Goal: Information Seeking & Learning: Learn about a topic

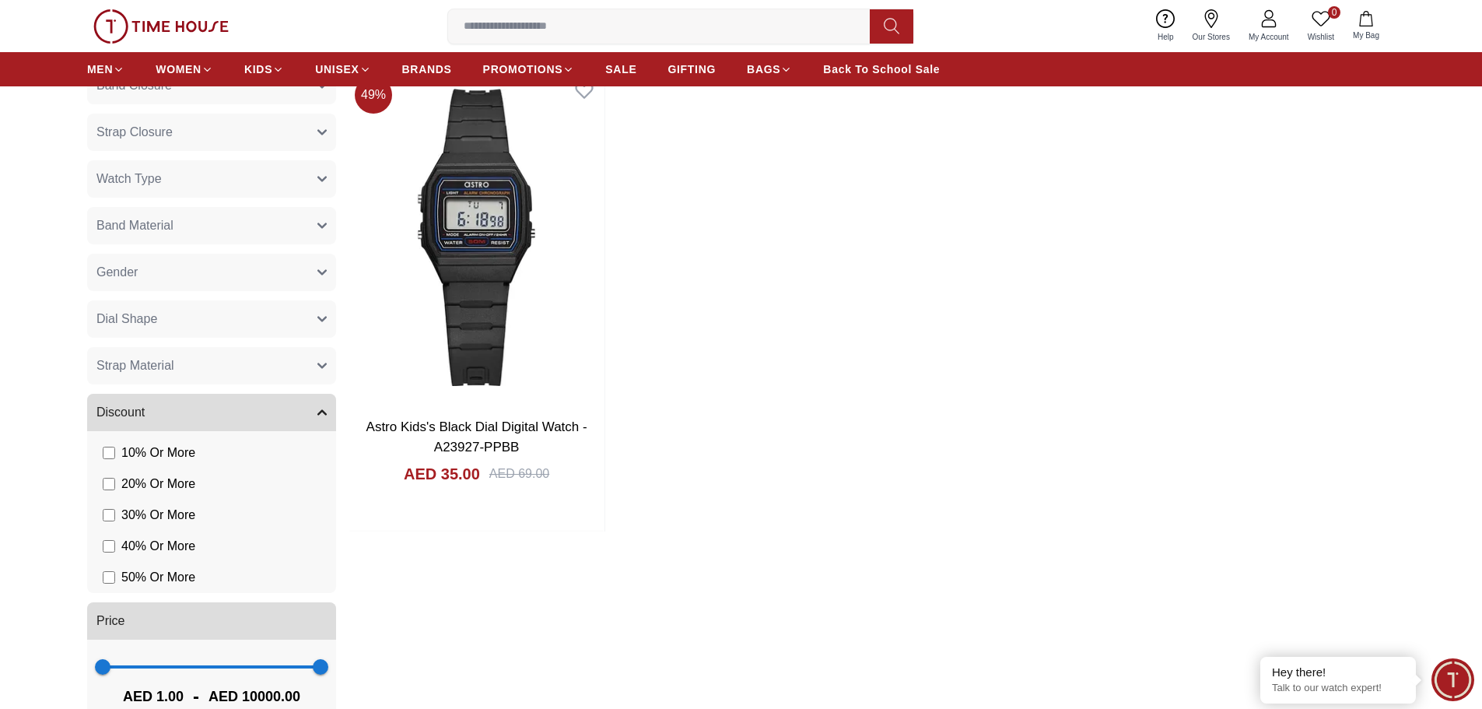
scroll to position [1089, 0]
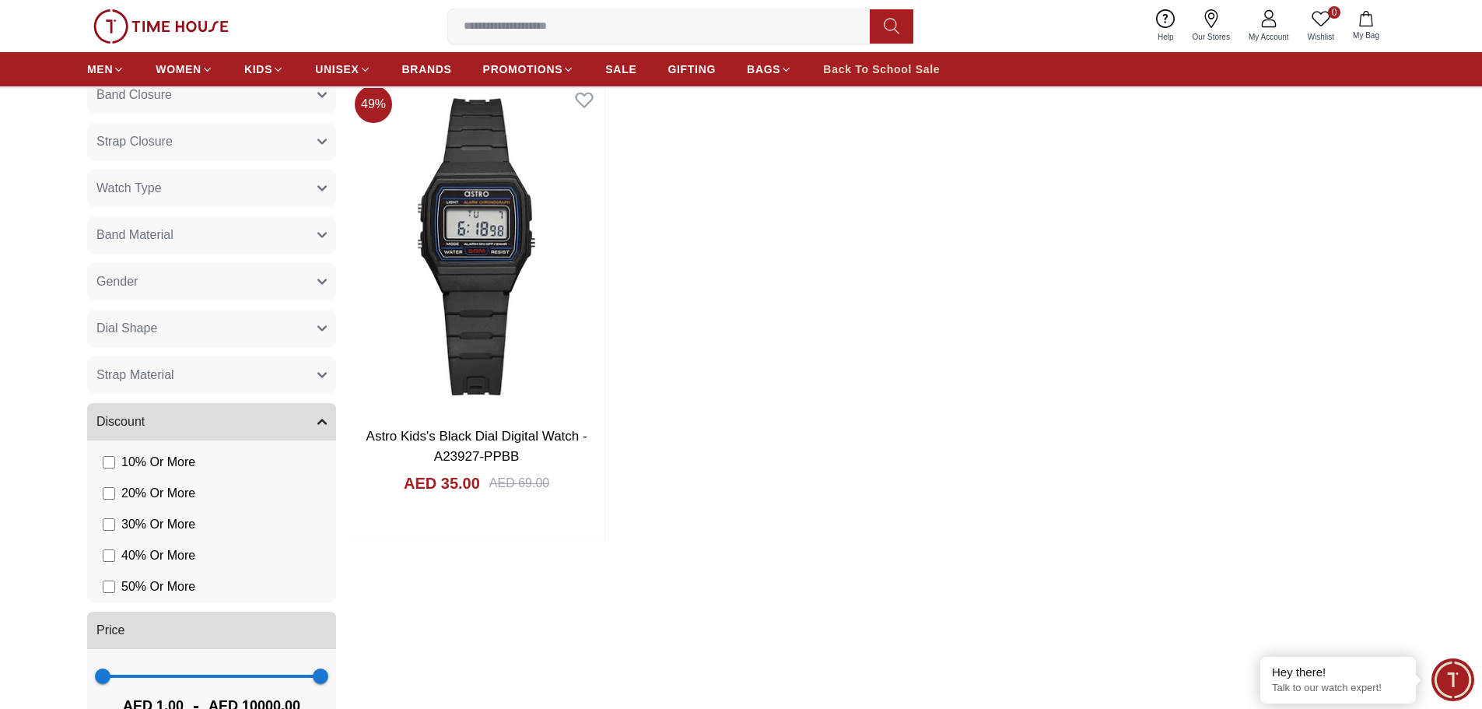
click at [865, 68] on span "Back To School Sale" at bounding box center [881, 69] width 117 height 16
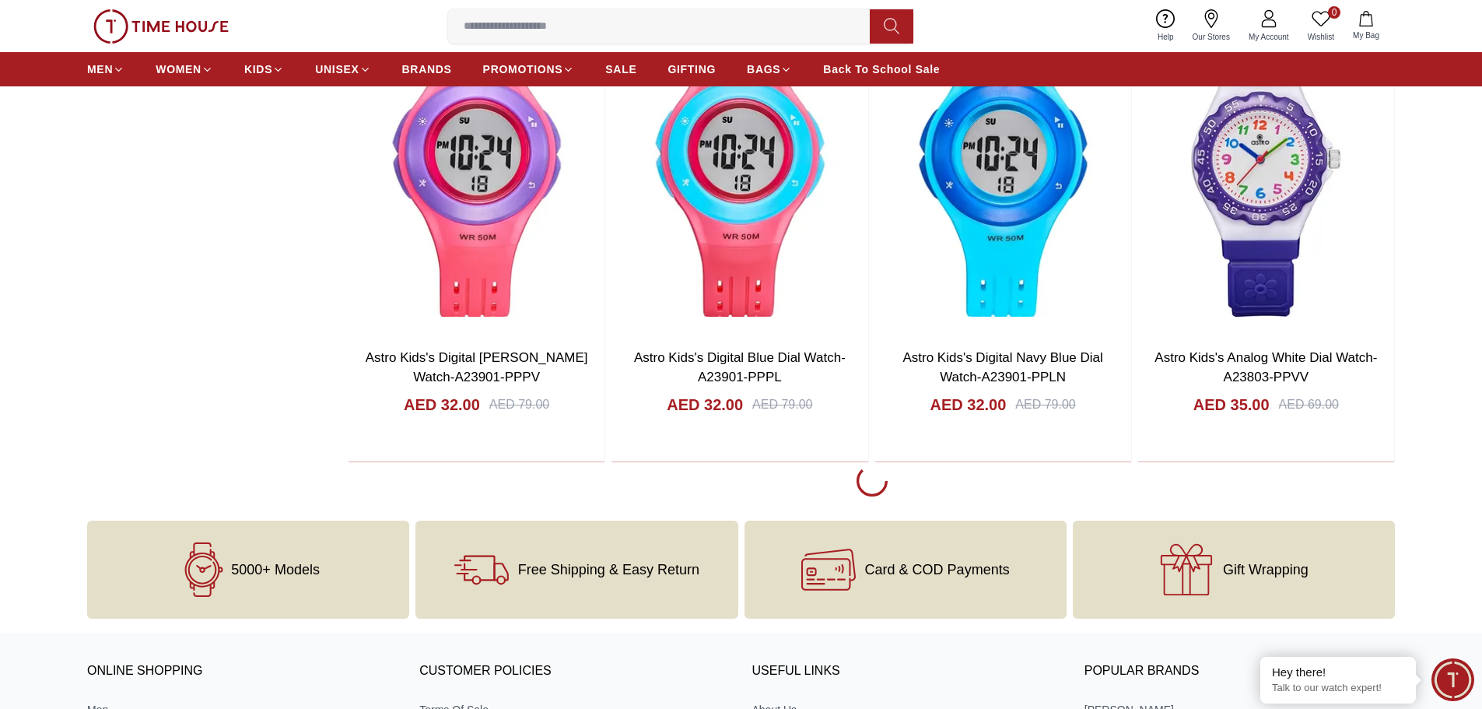
scroll to position [2801, 0]
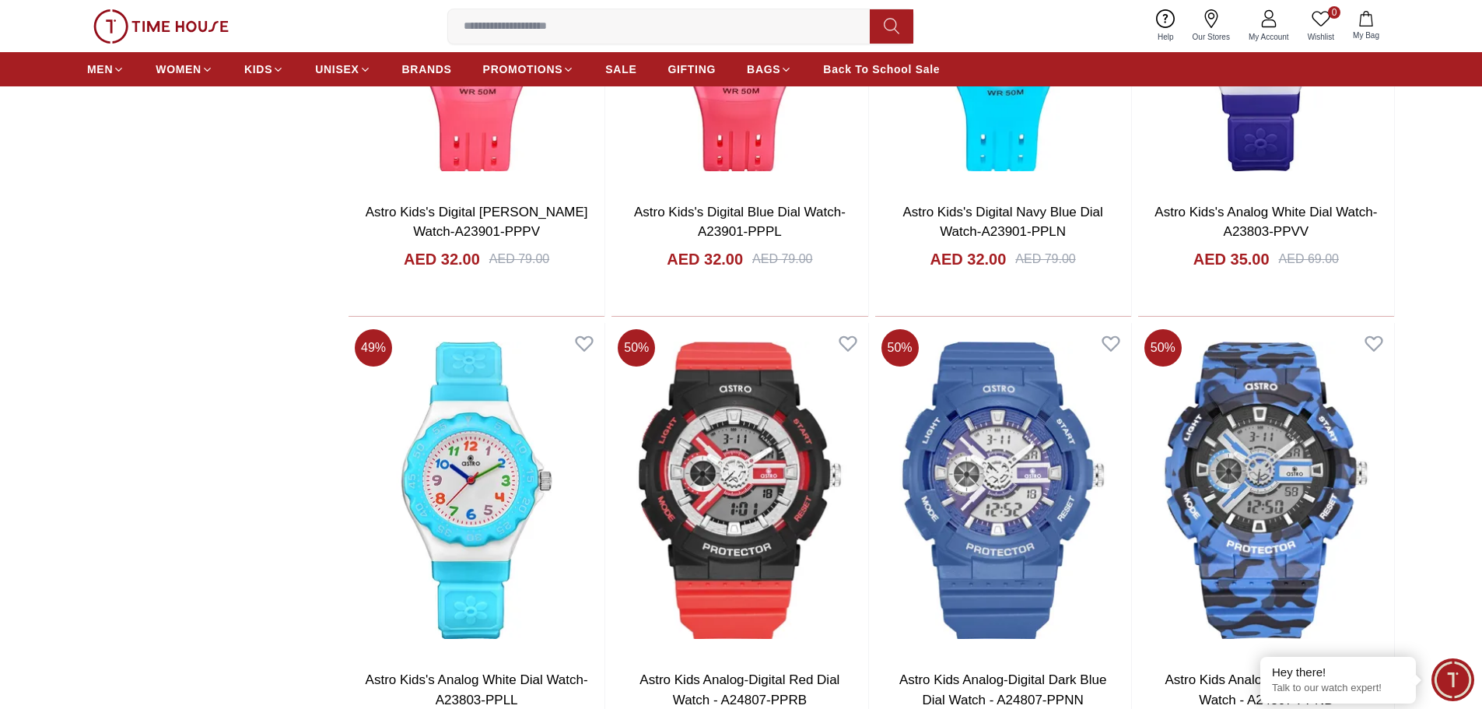
scroll to position [2412, 0]
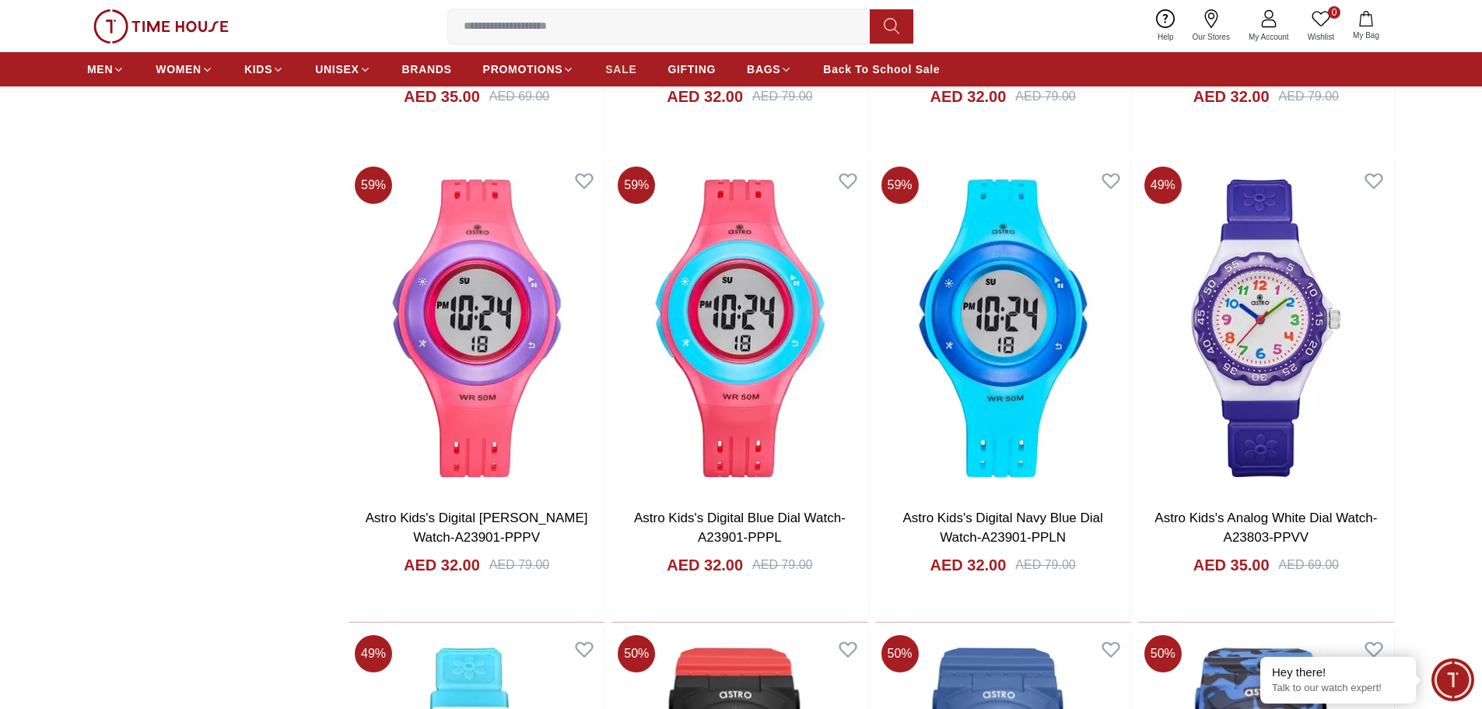
click at [631, 72] on span "SALE" at bounding box center [620, 69] width 31 height 16
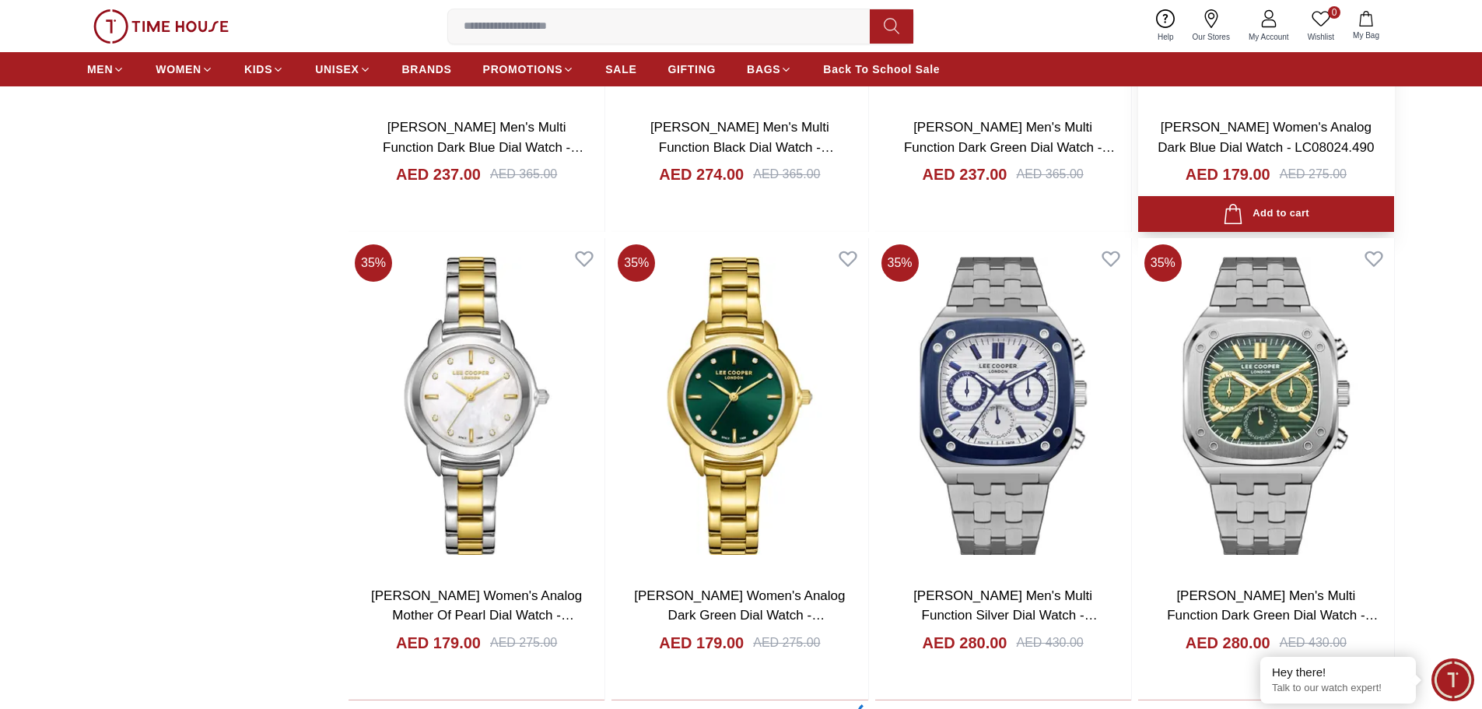
scroll to position [2646, 0]
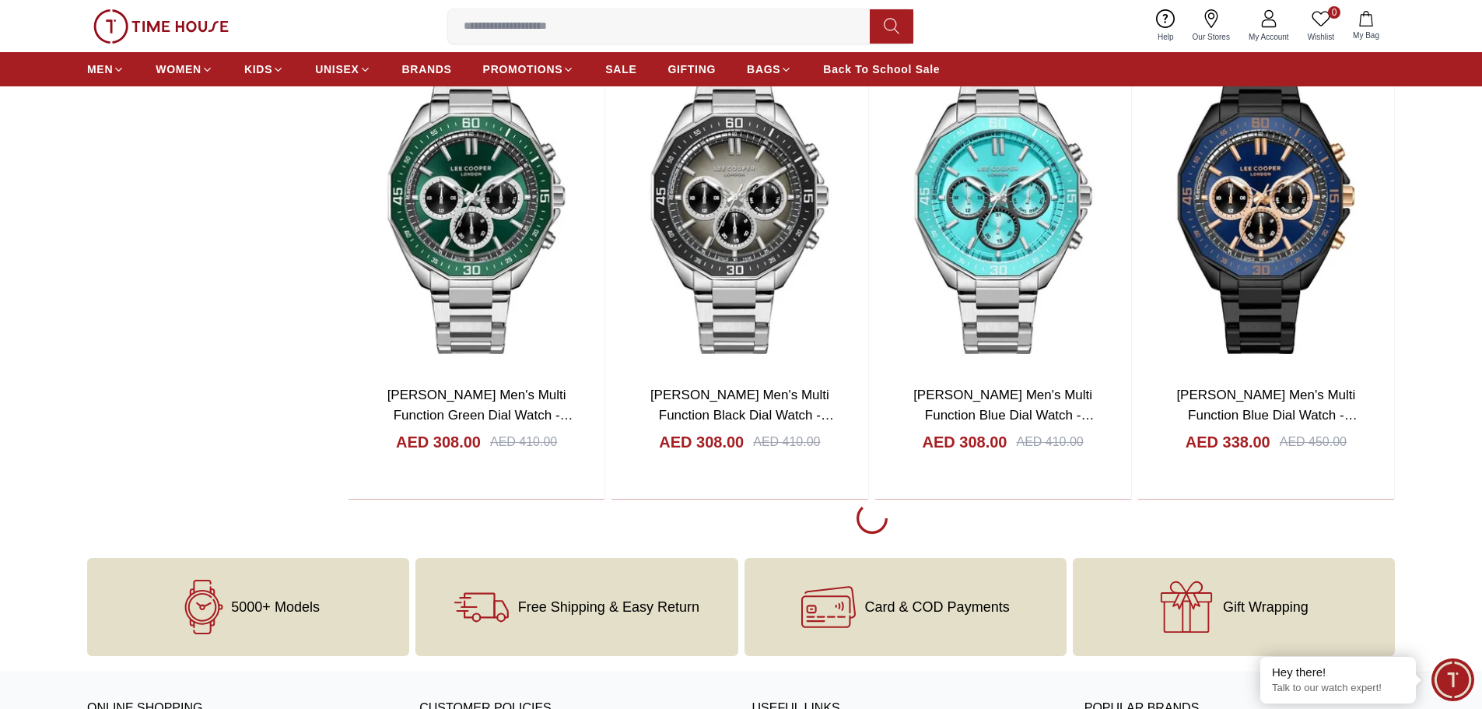
scroll to position [7236, 0]
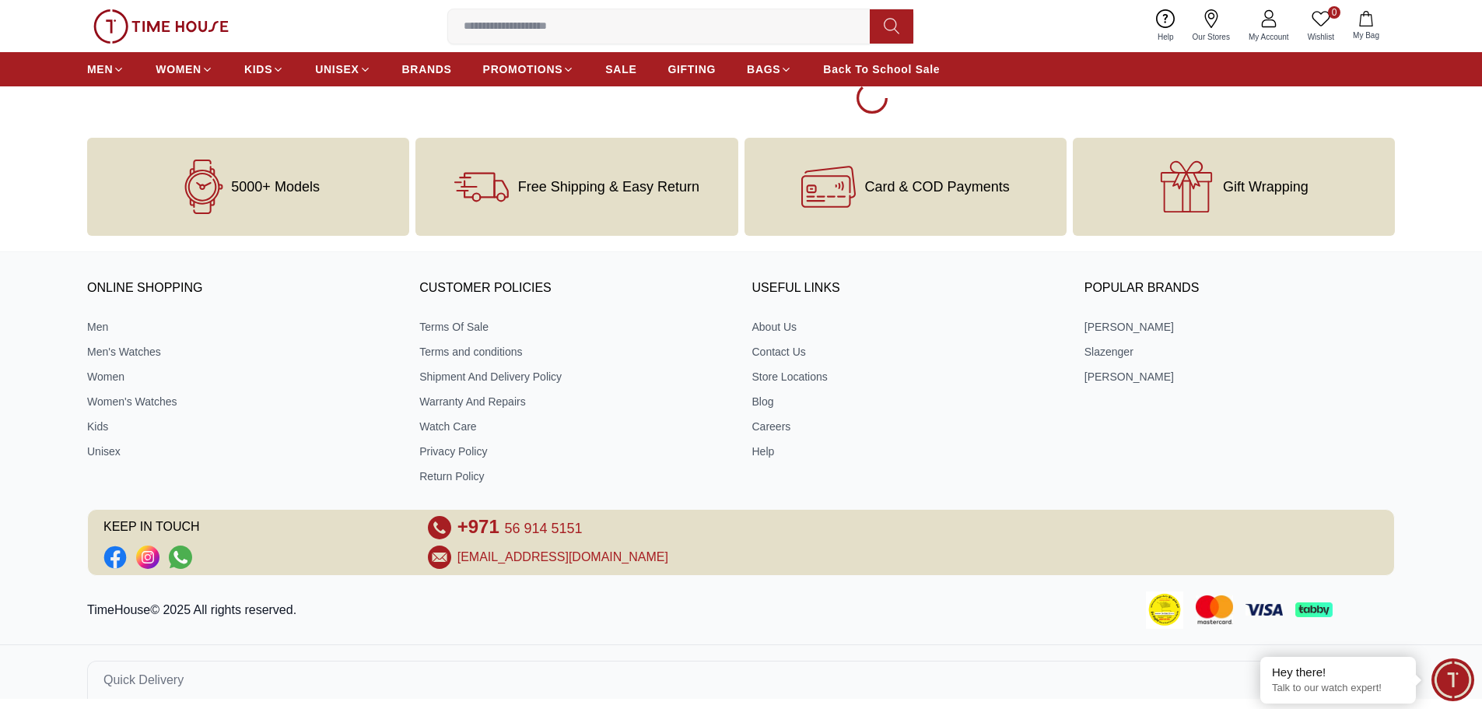
scroll to position [12320, 0]
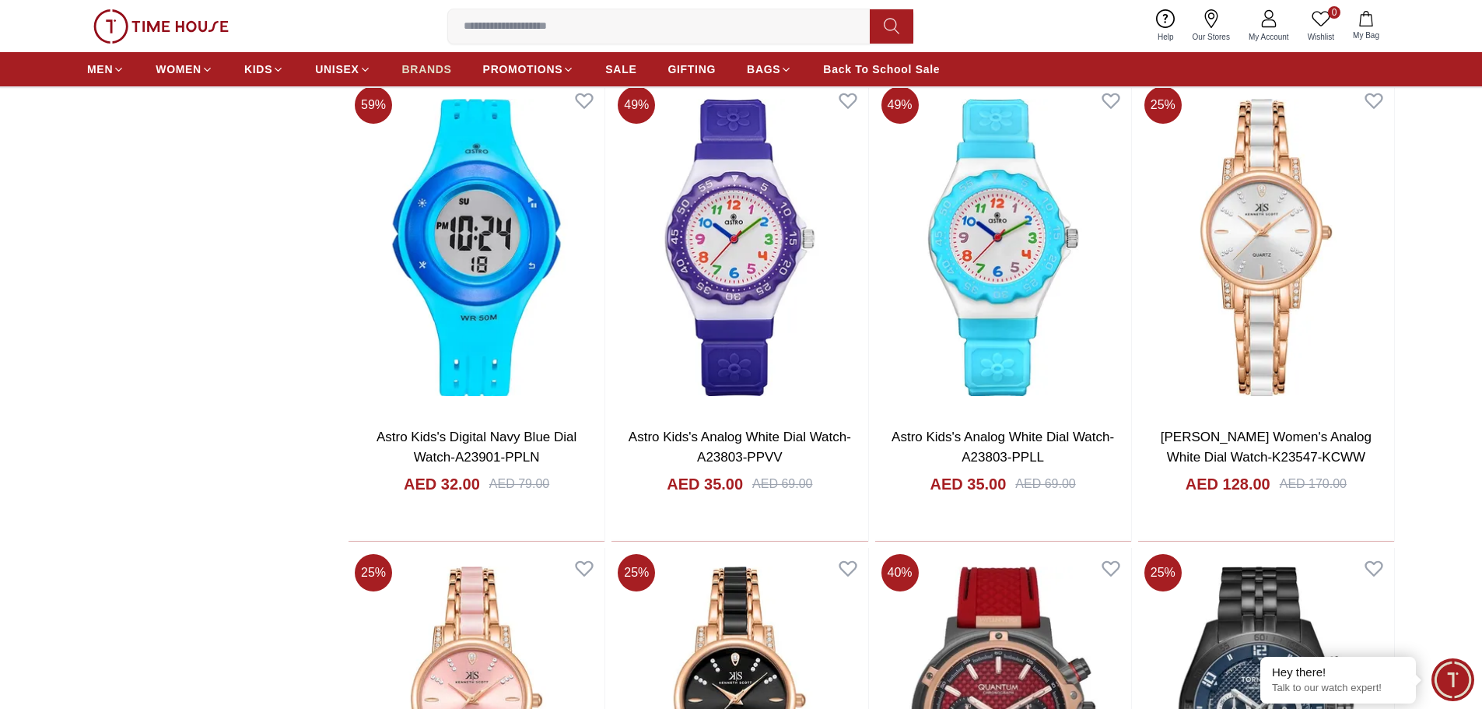
click at [420, 71] on span "BRANDS" at bounding box center [427, 69] width 50 height 16
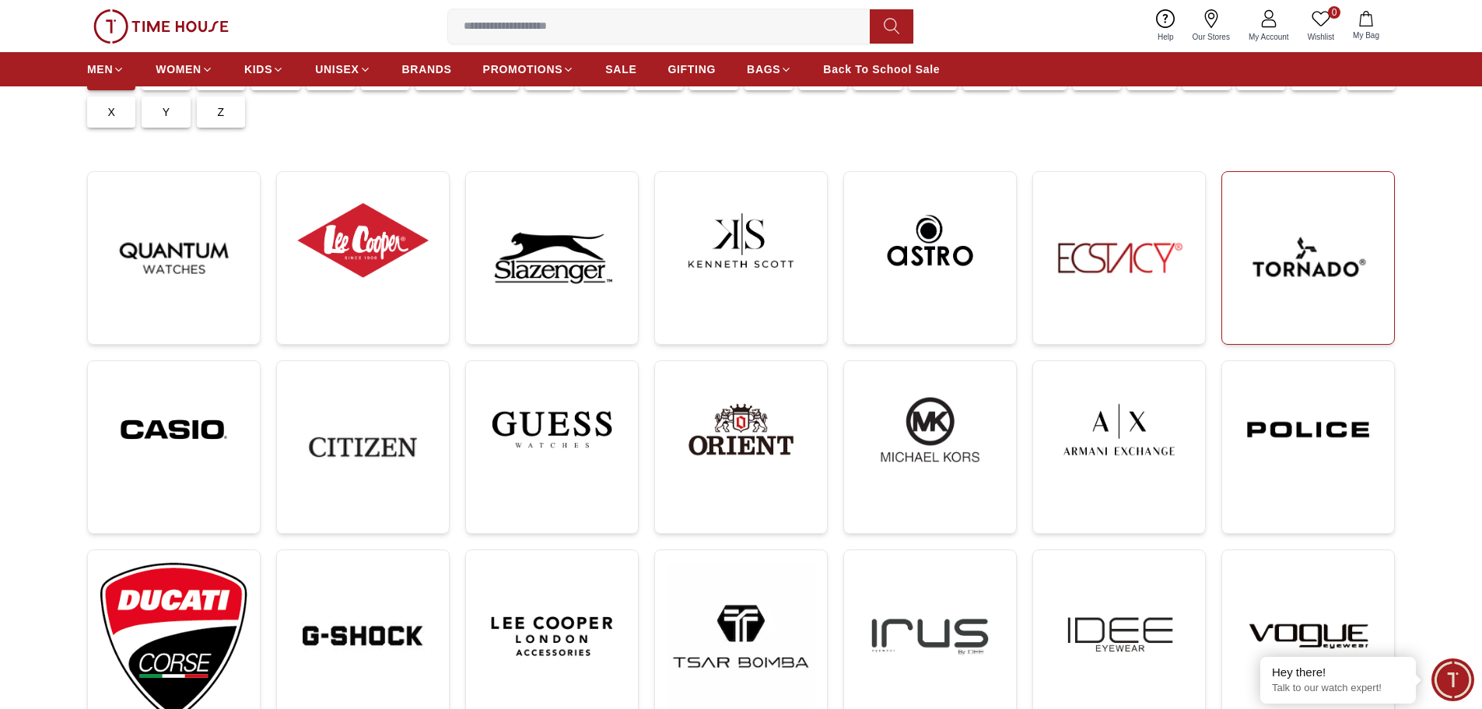
scroll to position [233, 0]
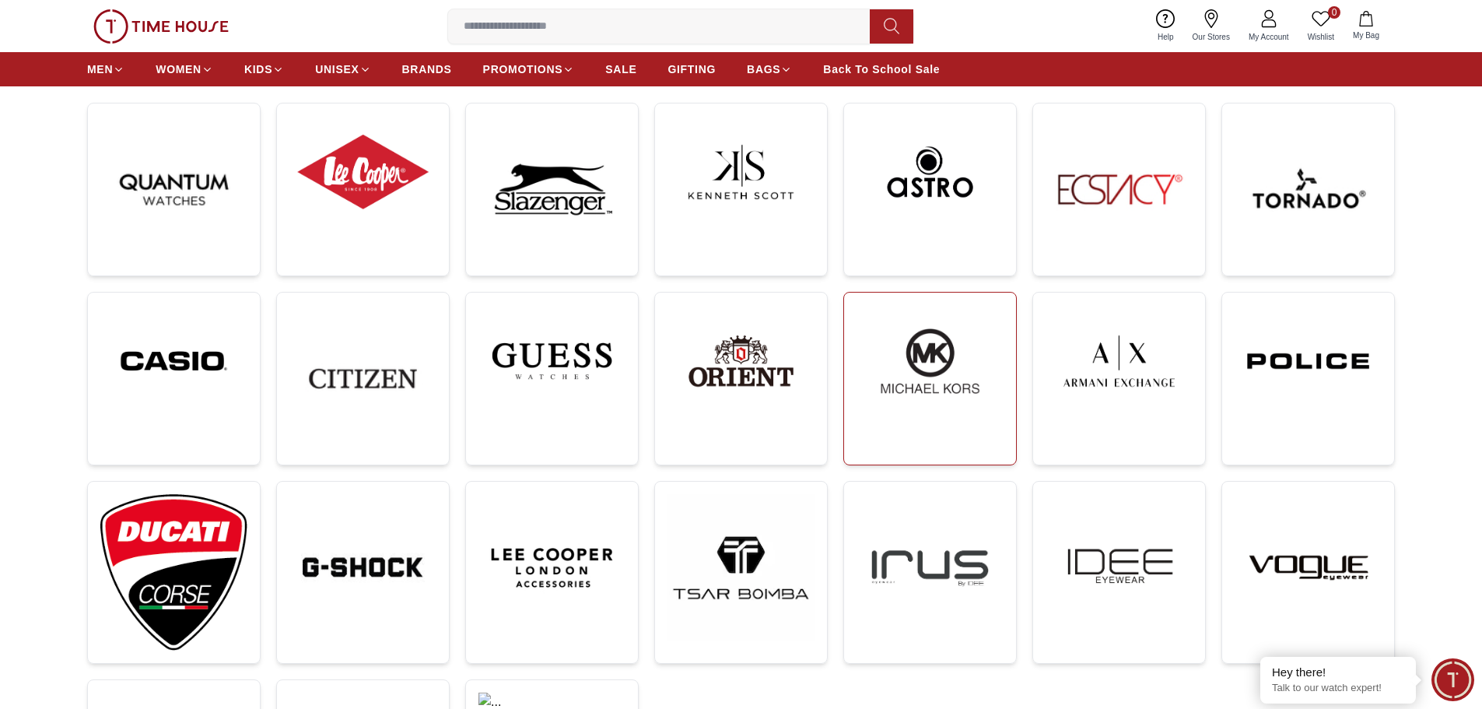
click at [921, 380] on img at bounding box center [930, 361] width 147 height 112
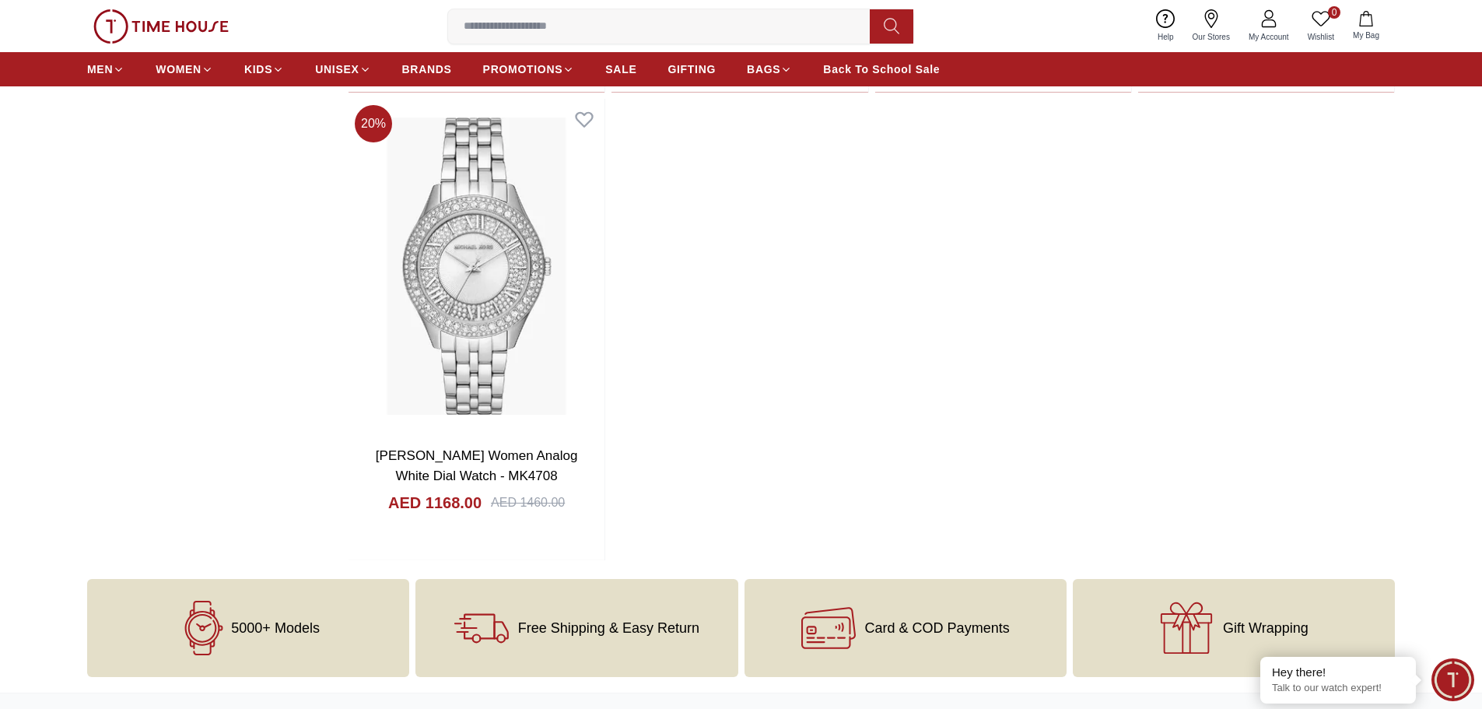
scroll to position [2412, 0]
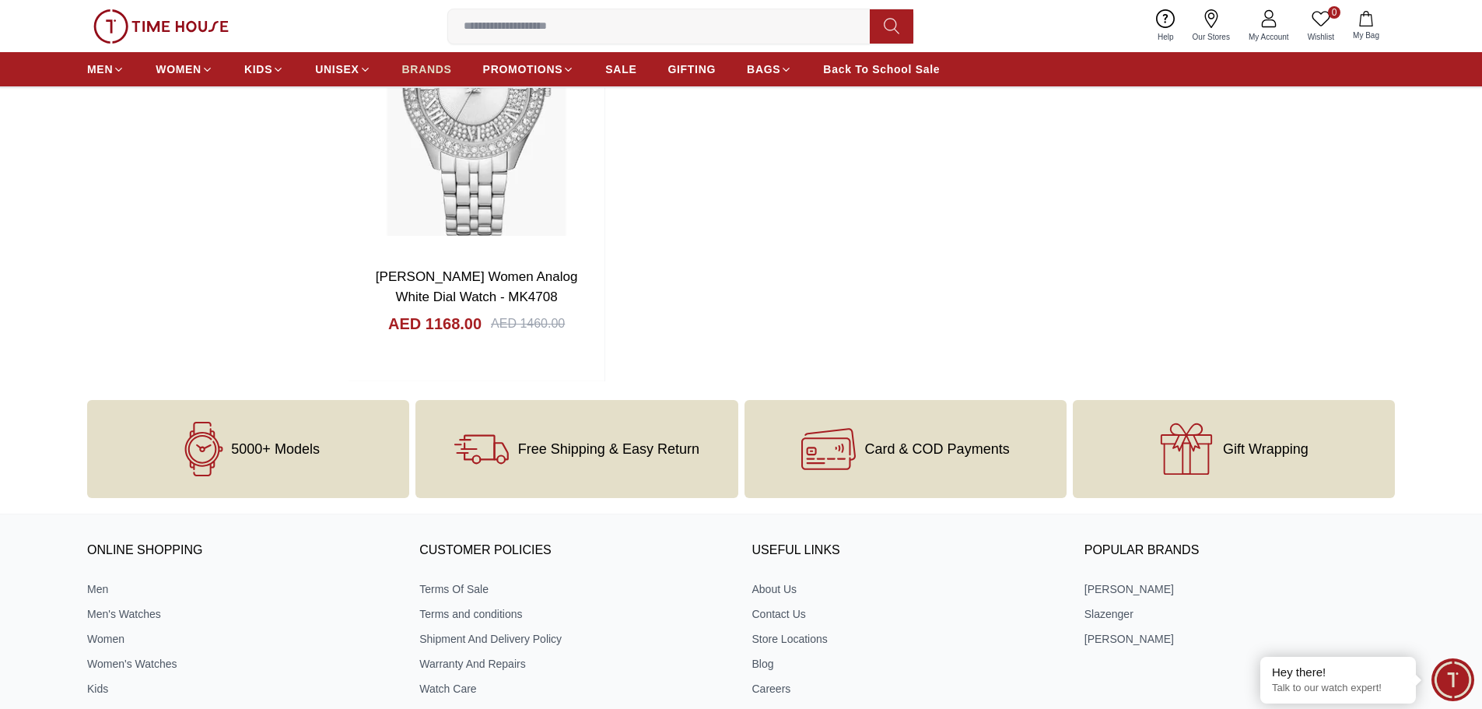
click at [418, 67] on span "BRANDS" at bounding box center [427, 69] width 50 height 16
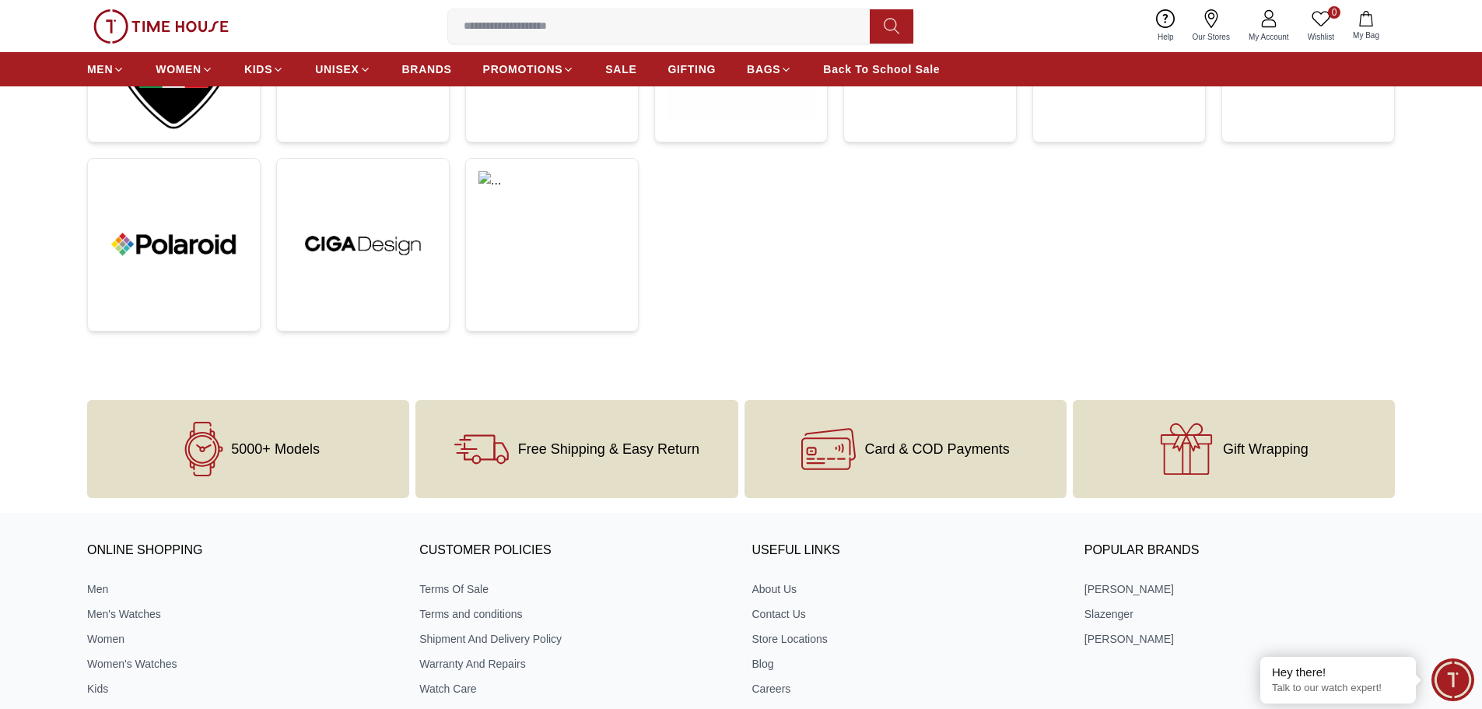
scroll to position [366, 0]
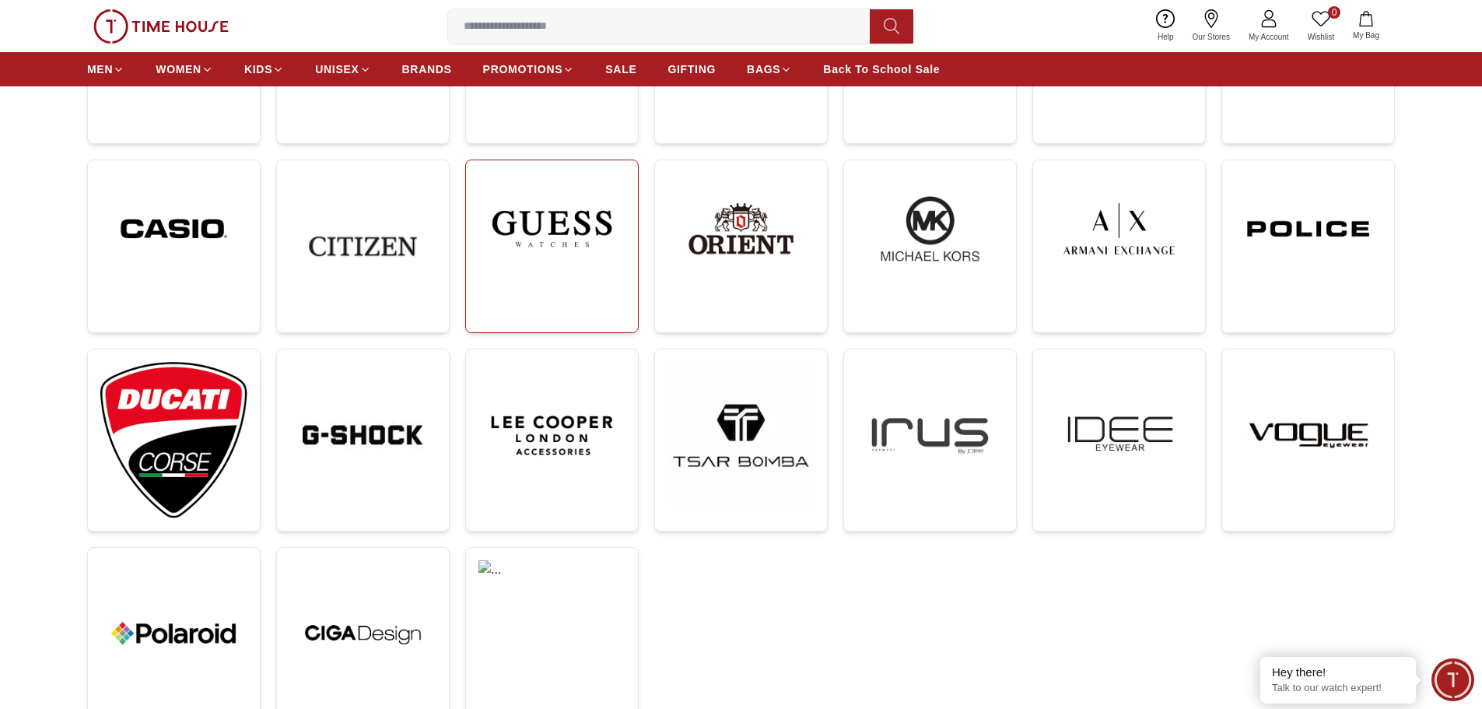
click at [587, 236] on img at bounding box center [552, 229] width 147 height 112
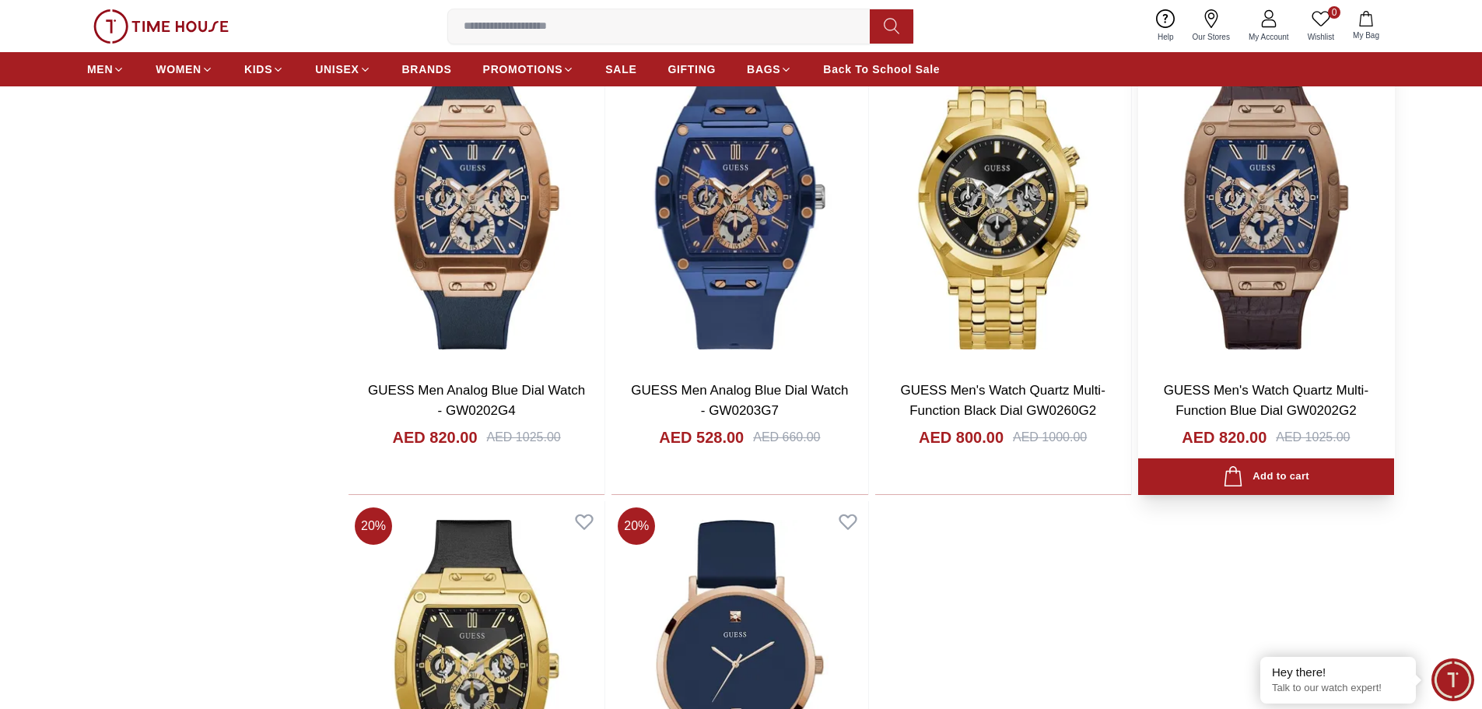
scroll to position [2101, 0]
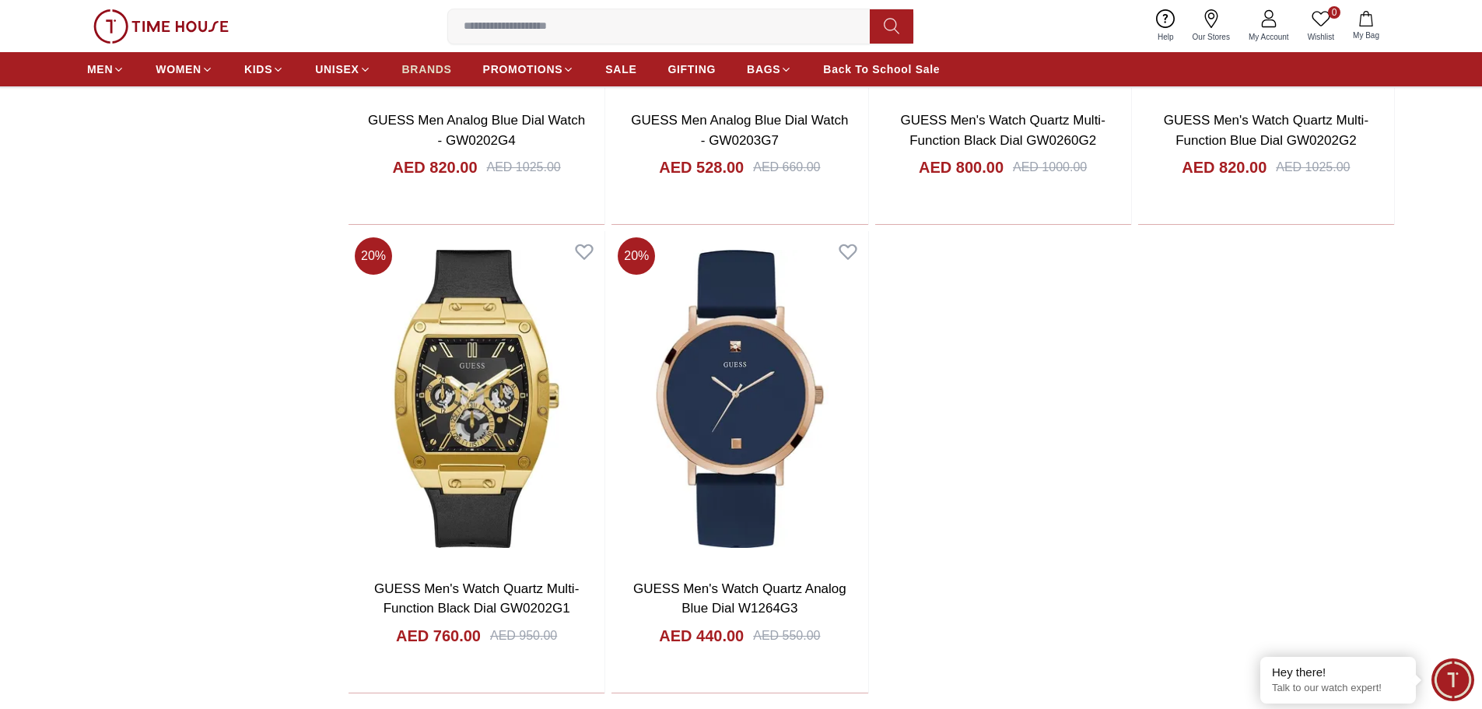
click at [421, 70] on span "BRANDS" at bounding box center [427, 69] width 50 height 16
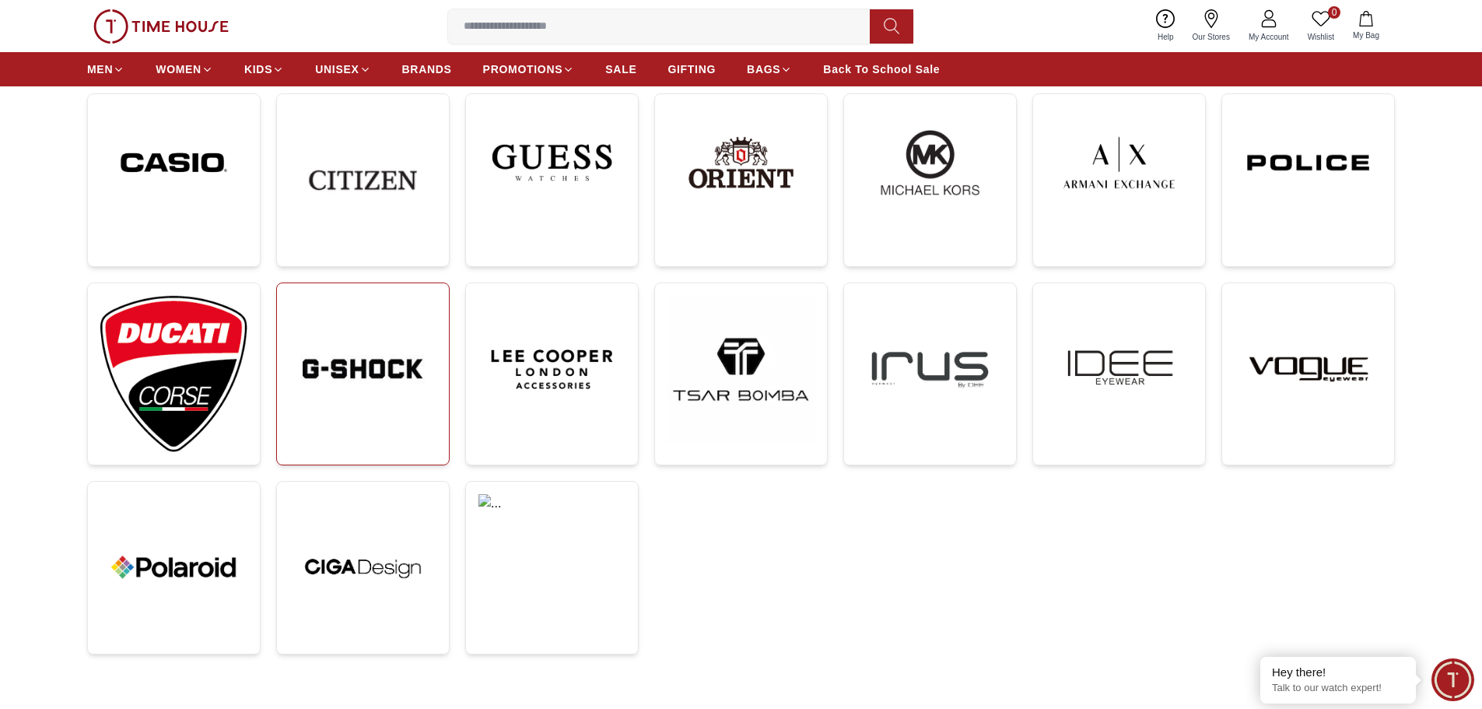
scroll to position [467, 0]
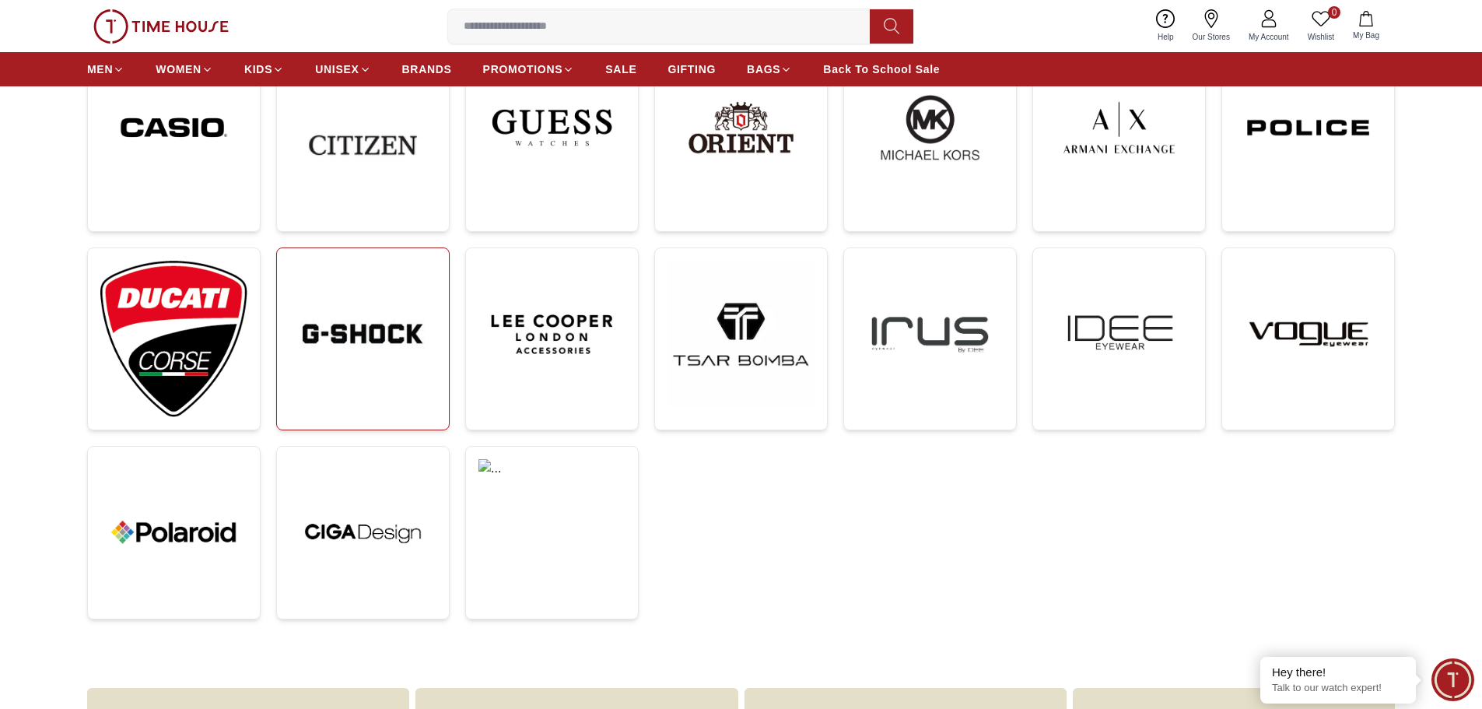
click at [335, 374] on img at bounding box center [362, 334] width 147 height 147
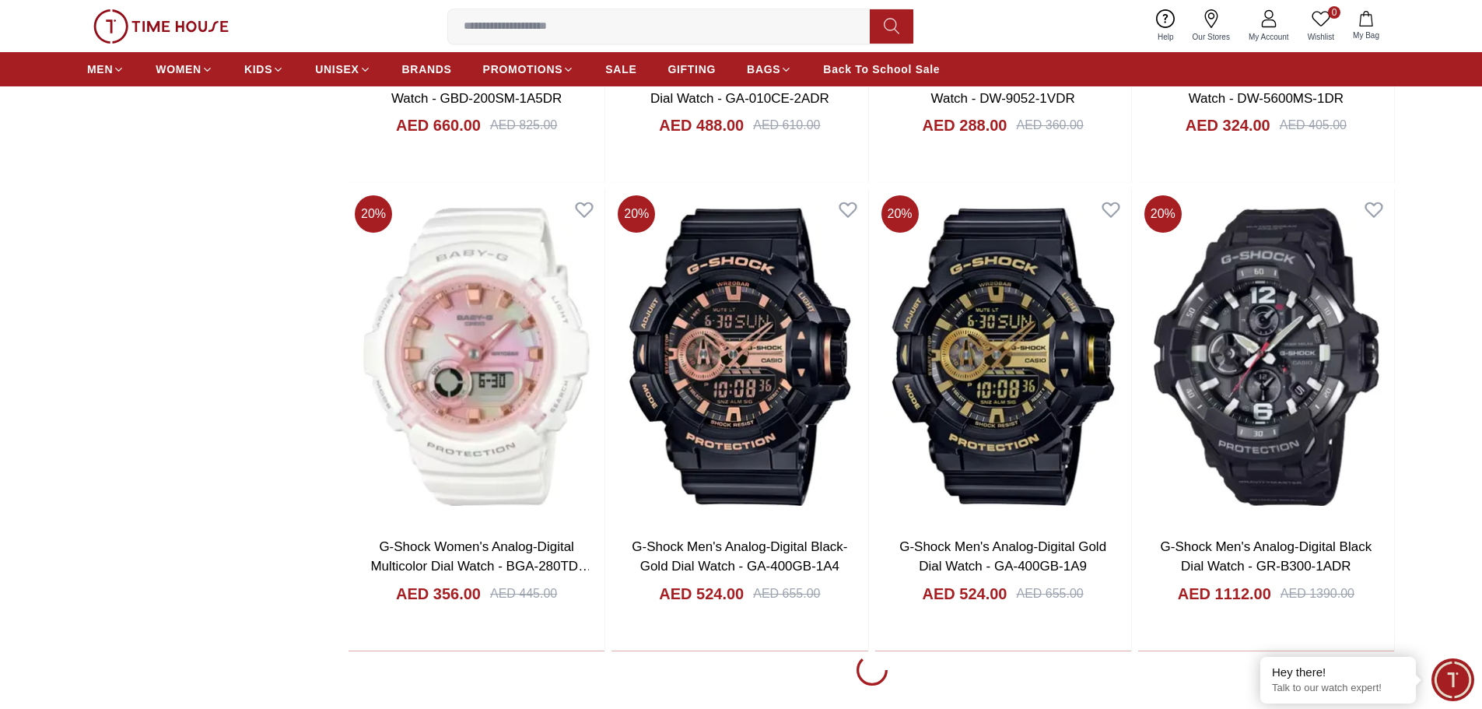
scroll to position [2646, 0]
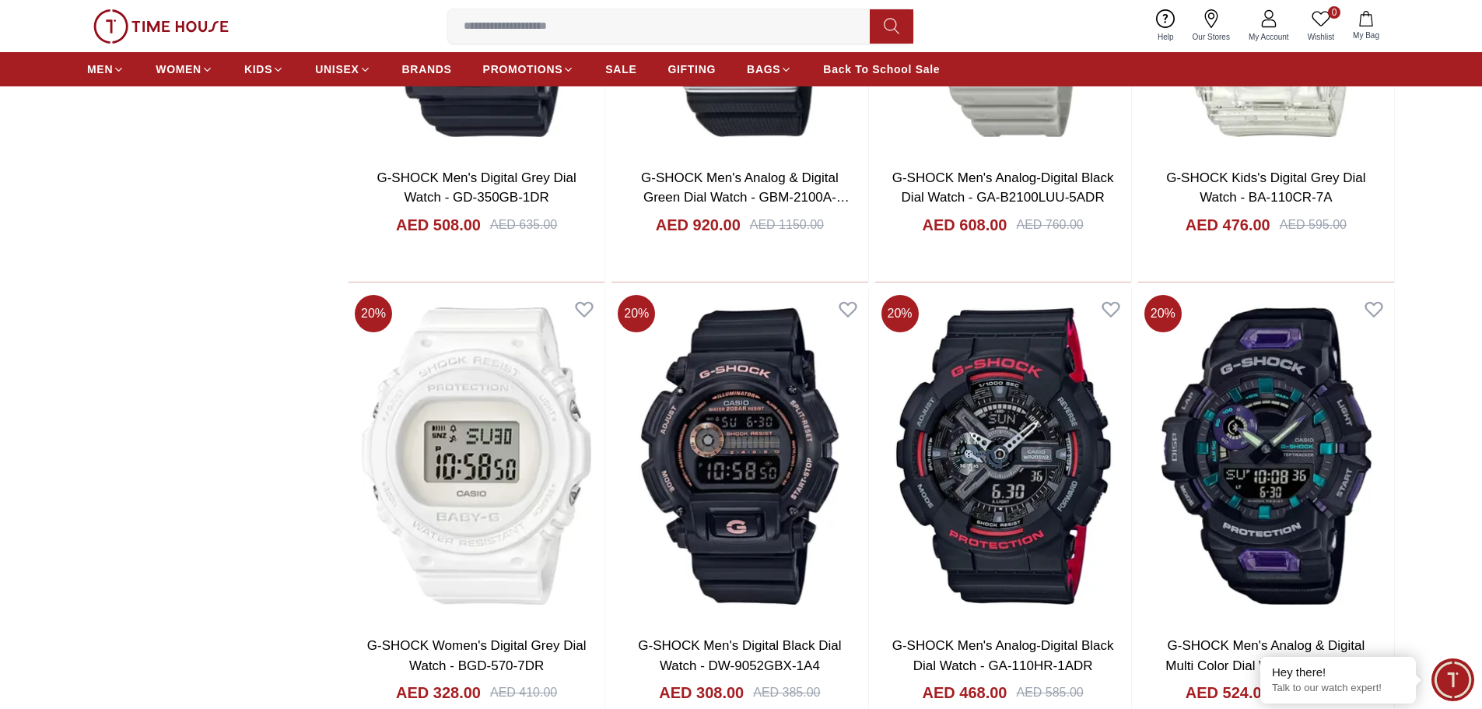
scroll to position [7236, 0]
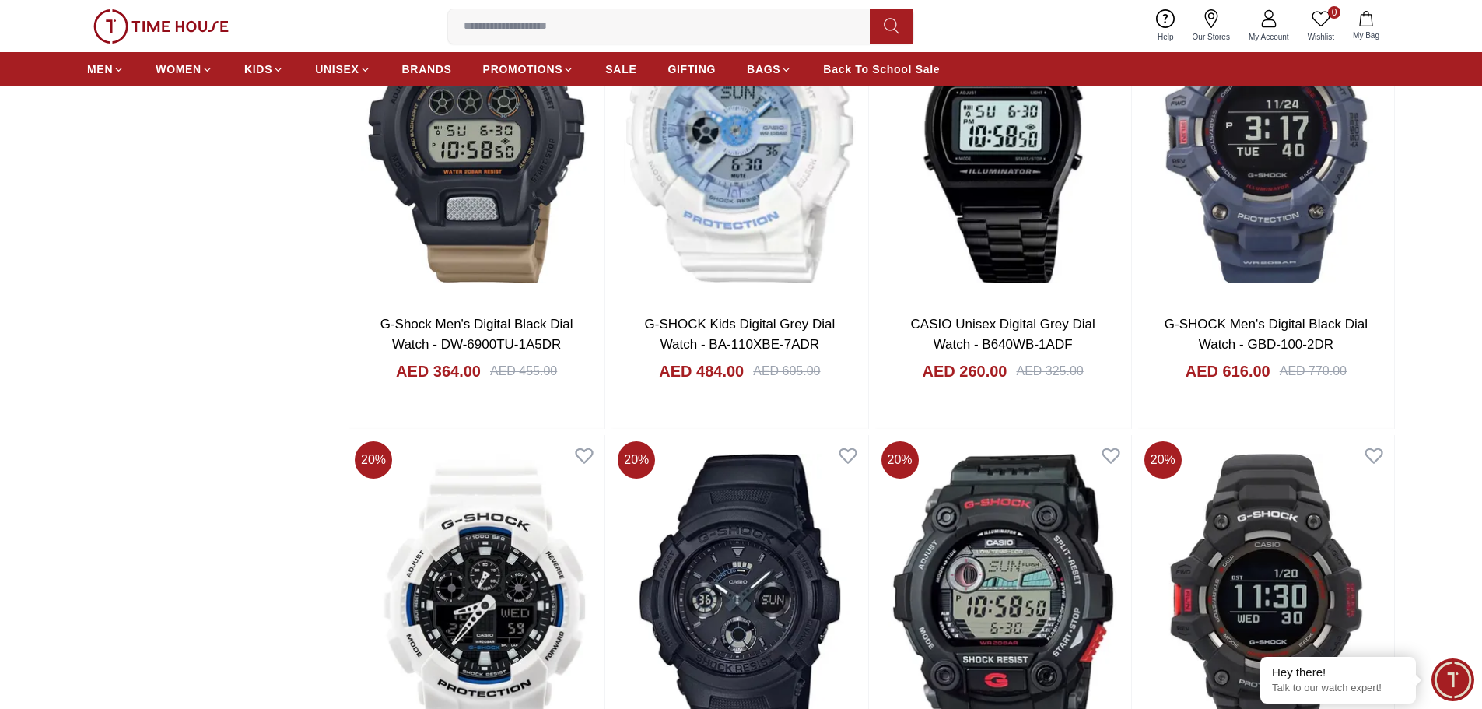
scroll to position [11983, 0]
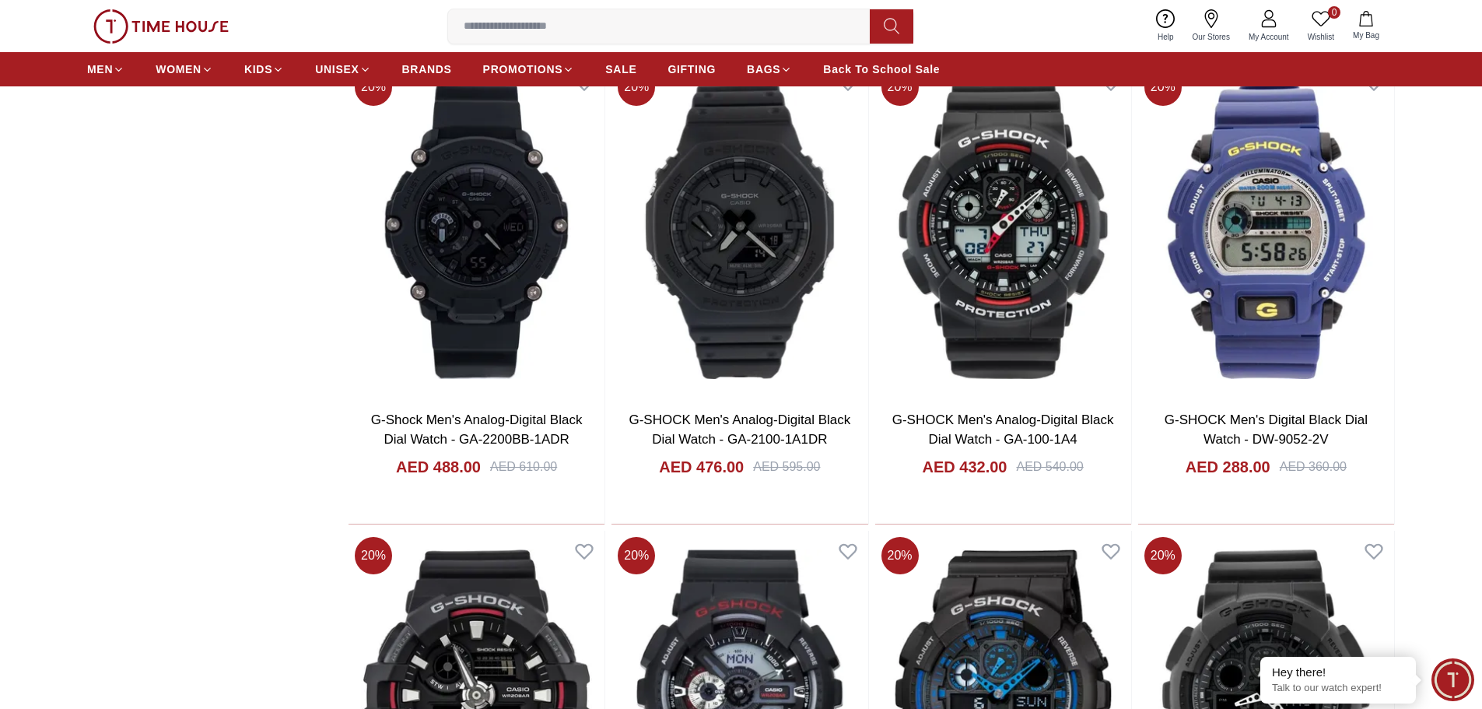
scroll to position [12839, 0]
